Goal: Task Accomplishment & Management: Complete application form

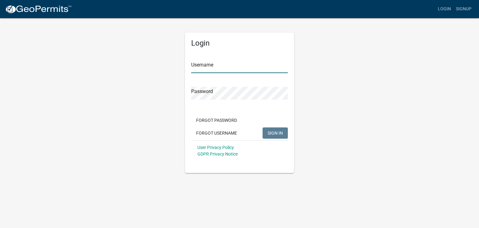
type input "[PERSON_NAME]"
click at [282, 133] on span "SIGN IN" at bounding box center [274, 132] width 15 height 5
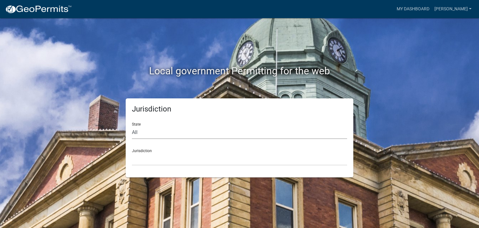
click at [197, 132] on select "All [US_STATE] [US_STATE] [US_STATE] [US_STATE] [US_STATE] [US_STATE] [US_STATE…" at bounding box center [239, 132] width 215 height 13
select select "[US_STATE]"
click at [132, 126] on select "All [US_STATE] [US_STATE] [US_STATE] [US_STATE] [US_STATE] [US_STATE] [US_STATE…" at bounding box center [239, 132] width 215 height 13
click at [181, 158] on select "City of [GEOGRAPHIC_DATA], [US_STATE] City of [GEOGRAPHIC_DATA], [US_STATE] Cit…" at bounding box center [239, 158] width 215 height 13
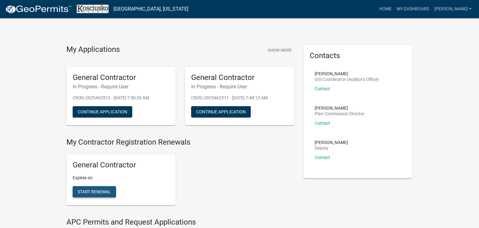
click at [95, 190] on span "Start Renewal" at bounding box center [94, 191] width 33 height 5
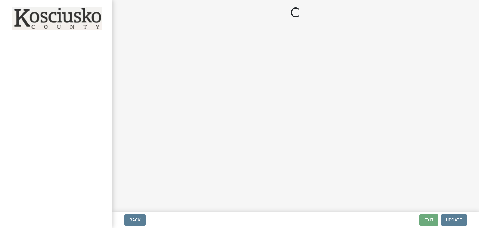
select select "IN"
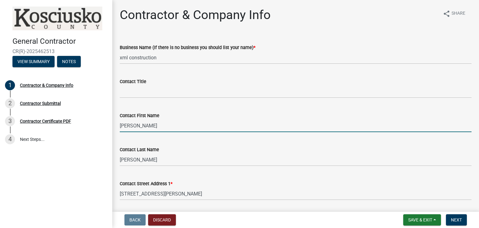
click at [230, 128] on input "[PERSON_NAME]" at bounding box center [296, 125] width 352 height 13
type input "j"
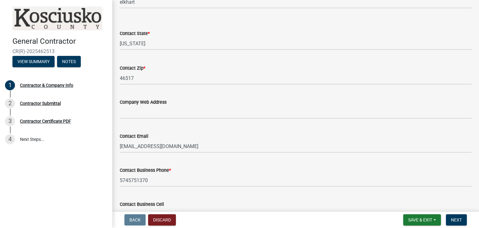
scroll to position [260, 0]
type input "[PERSON_NAME]"
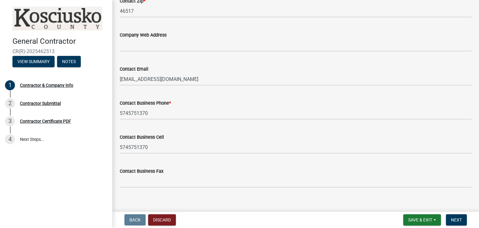
scroll to position [334, 0]
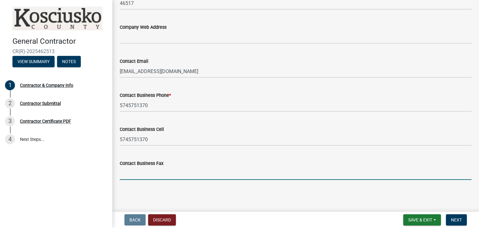
click at [170, 173] on input "Contact Business Fax" at bounding box center [296, 173] width 352 height 13
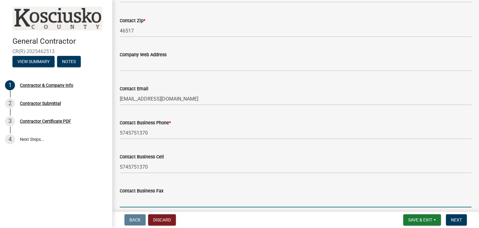
scroll to position [305, 0]
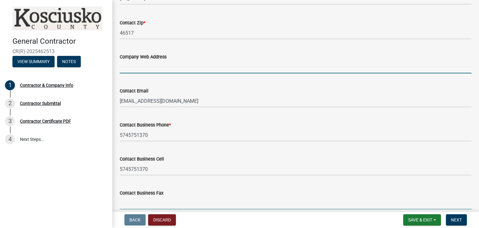
click at [173, 67] on input "Company Web Address" at bounding box center [296, 66] width 352 height 13
paste input "[URL][DOMAIN_NAME]"
click at [199, 78] on div "Contact Email [EMAIL_ADDRESS][DOMAIN_NAME]" at bounding box center [296, 92] width 352 height 29
click at [198, 70] on input "[URL][DOMAIN_NAME]" at bounding box center [296, 66] width 352 height 13
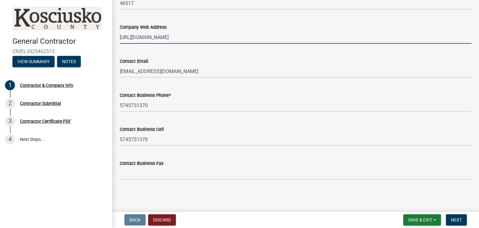
scroll to position [334, 0]
type input "[URL][DOMAIN_NAME]"
click at [466, 218] on button "Next" at bounding box center [456, 219] width 21 height 11
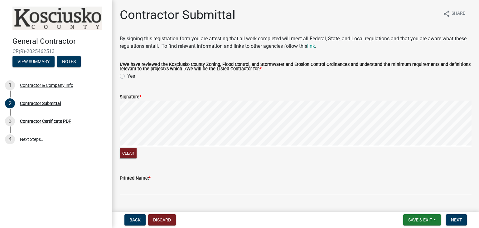
click at [127, 75] on label "Yes" at bounding box center [131, 75] width 8 height 7
click at [127, 75] on input "Yes" at bounding box center [129, 74] width 4 height 4
radio input "true"
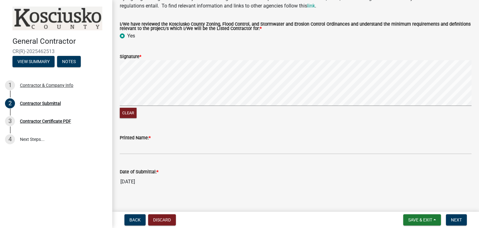
scroll to position [48, 0]
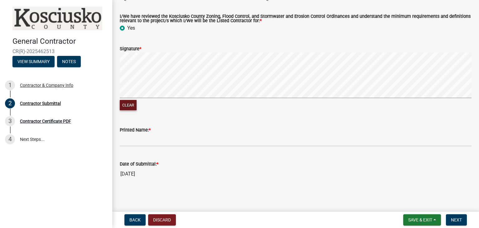
click at [129, 106] on button "Clear" at bounding box center [128, 105] width 17 height 10
click at [213, 45] on div "Signature *" at bounding box center [296, 48] width 352 height 7
click at [214, 47] on div "Signature *" at bounding box center [296, 48] width 352 height 7
click at [329, 129] on div "Printed Name: *" at bounding box center [296, 129] width 352 height 7
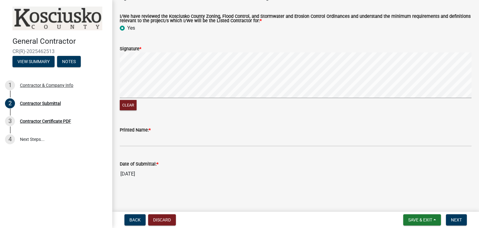
click at [292, 129] on div "Printed Name: *" at bounding box center [296, 129] width 352 height 7
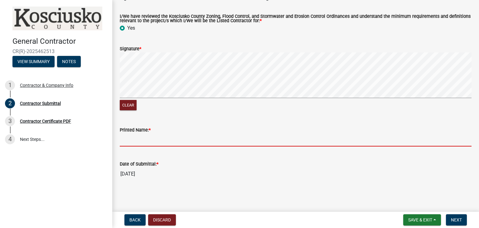
click at [280, 138] on input "Printed Name: *" at bounding box center [296, 139] width 352 height 13
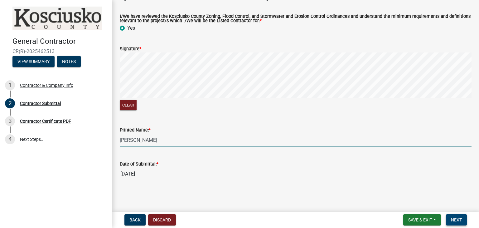
type input "[PERSON_NAME]"
click at [461, 219] on span "Next" at bounding box center [456, 219] width 11 height 5
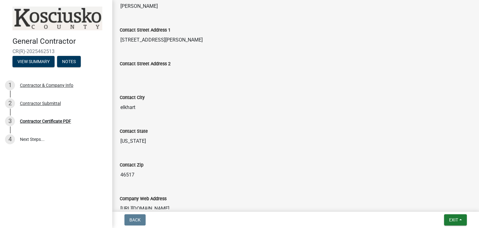
scroll to position [0, 0]
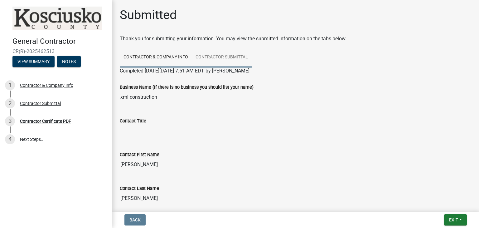
click at [215, 55] on link "Contractor Submittal" at bounding box center [222, 57] width 60 height 20
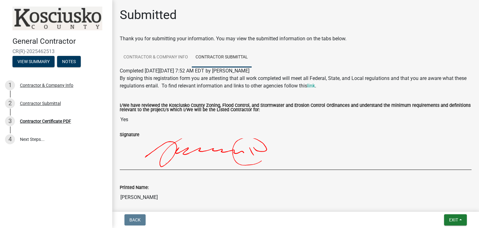
scroll to position [65, 0]
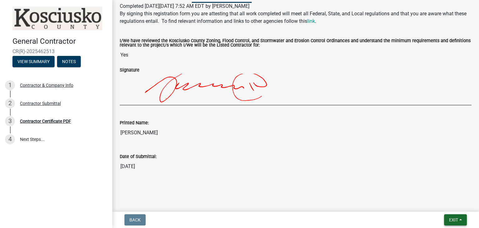
click at [457, 220] on span "Exit" at bounding box center [453, 219] width 9 height 5
click at [445, 192] on button "Save" at bounding box center [442, 188] width 50 height 15
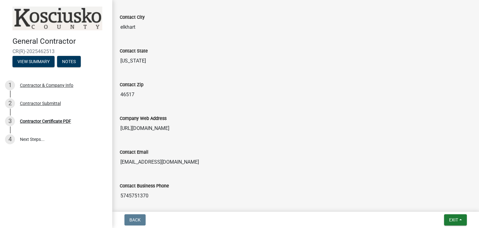
scroll to position [267, 0]
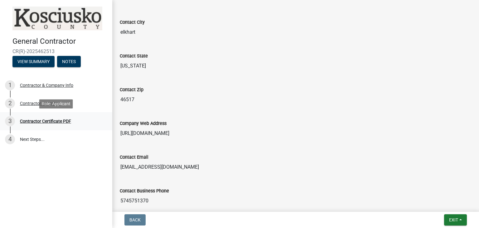
click at [59, 120] on div "Contractor Certificate PDF" at bounding box center [45, 121] width 51 height 4
click at [49, 136] on link "4 Next Steps..." at bounding box center [56, 139] width 112 height 18
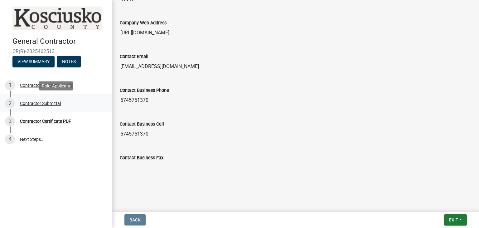
click at [44, 102] on div "Contractor Submittal" at bounding box center [40, 103] width 41 height 4
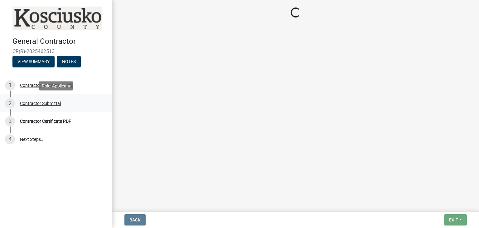
scroll to position [0, 0]
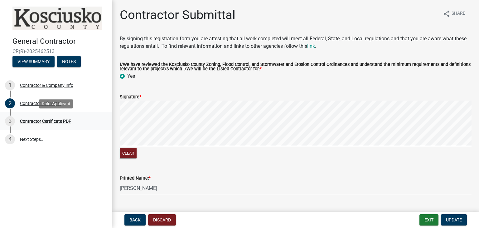
click at [52, 120] on div "Contractor Certificate PDF" at bounding box center [45, 121] width 51 height 4
click at [458, 218] on span "Update" at bounding box center [454, 219] width 16 height 5
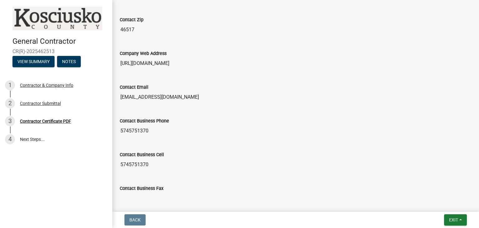
scroll to position [367, 0]
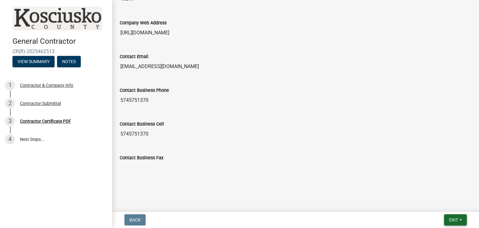
click at [456, 219] on span "Exit" at bounding box center [453, 219] width 9 height 5
click at [449, 203] on button "Save & Exit" at bounding box center [442, 203] width 50 height 15
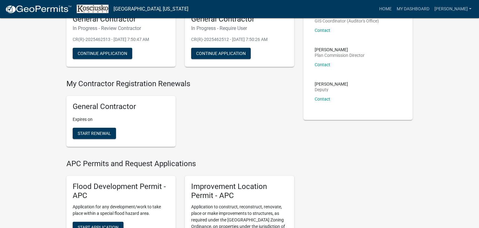
scroll to position [59, 0]
click at [100, 127] on button "Start Renewal" at bounding box center [94, 132] width 43 height 11
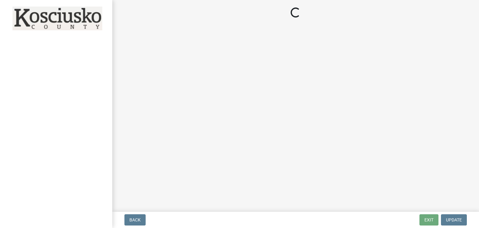
select select "IN"
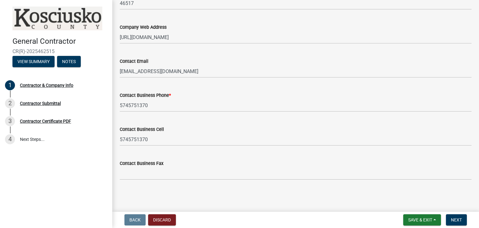
scroll to position [334, 0]
click at [452, 214] on button "Next" at bounding box center [456, 219] width 21 height 11
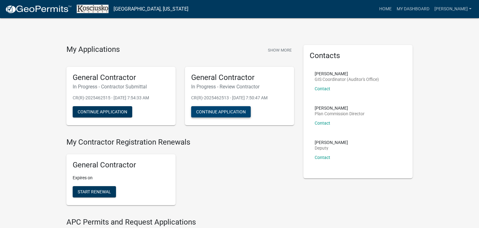
click at [237, 110] on button "Continue Application" at bounding box center [221, 111] width 60 height 11
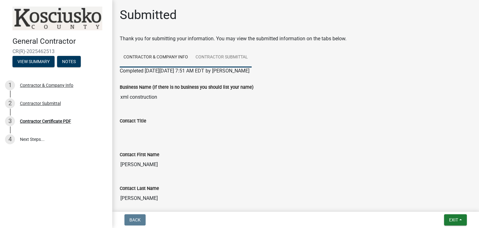
click at [218, 60] on link "Contractor Submittal" at bounding box center [222, 57] width 60 height 20
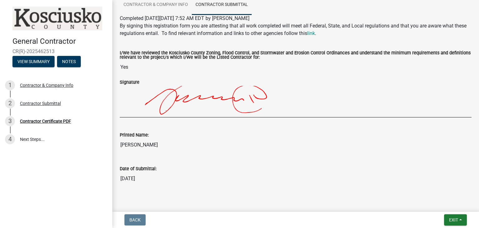
scroll to position [52, 0]
click at [55, 121] on div "Contractor Certificate PDF" at bounding box center [45, 121] width 51 height 4
click at [28, 101] on div "Contractor Submittal" at bounding box center [40, 103] width 41 height 4
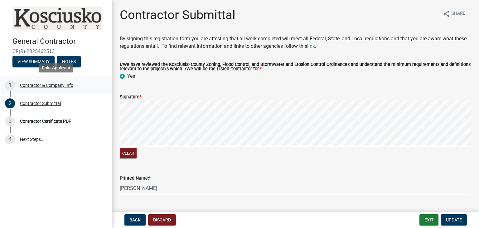
click at [57, 85] on div "Contractor & Company Info" at bounding box center [46, 85] width 53 height 4
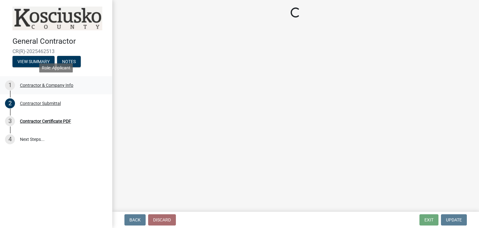
select select "IN"
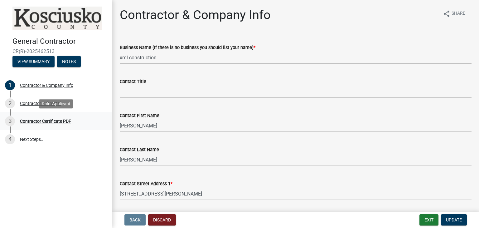
click at [62, 122] on div "Contractor Certificate PDF" at bounding box center [45, 121] width 51 height 4
click at [61, 105] on div "2 Contractor Submittal" at bounding box center [53, 103] width 97 height 10
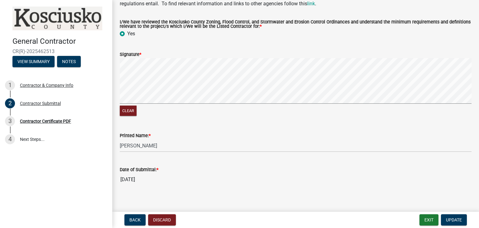
scroll to position [41, 0]
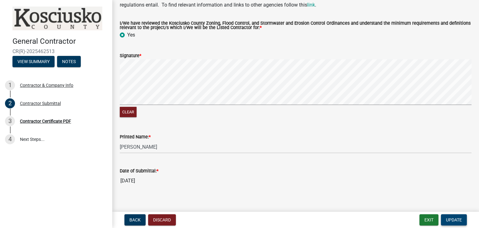
click at [450, 216] on button "Update" at bounding box center [454, 219] width 26 height 11
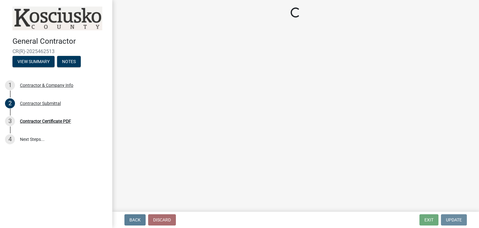
scroll to position [0, 0]
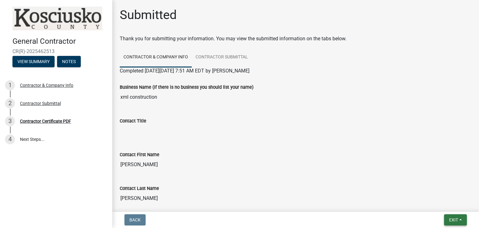
click at [452, 219] on span "Exit" at bounding box center [453, 219] width 9 height 5
click at [365, 196] on input "[PERSON_NAME]" at bounding box center [296, 198] width 352 height 12
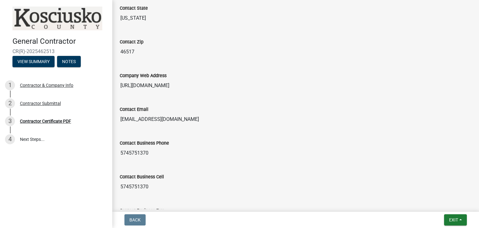
scroll to position [367, 0]
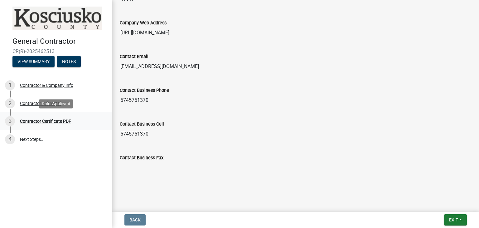
click at [63, 122] on div "Contractor Certificate PDF" at bounding box center [45, 121] width 51 height 4
click at [69, 64] on button "Notes" at bounding box center [69, 61] width 24 height 11
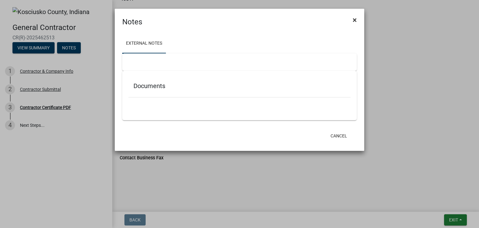
click at [353, 17] on span "×" at bounding box center [355, 20] width 4 height 9
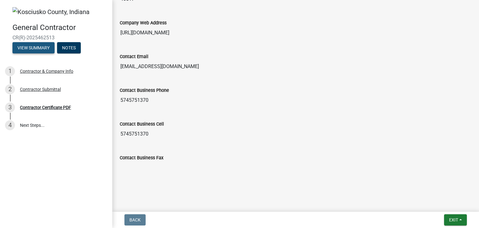
click at [45, 48] on button "View Summary" at bounding box center [33, 47] width 42 height 11
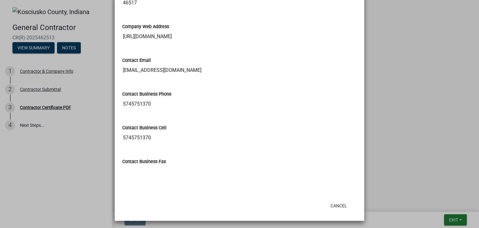
scroll to position [357, 0]
click at [343, 208] on button "Cancel" at bounding box center [338, 205] width 26 height 11
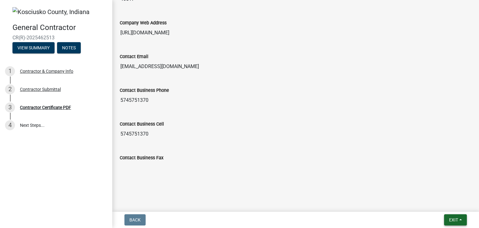
click at [460, 215] on button "Exit" at bounding box center [455, 219] width 23 height 11
click at [453, 202] on button "Save & Exit" at bounding box center [442, 203] width 50 height 15
